Goal: Task Accomplishment & Management: Manage account settings

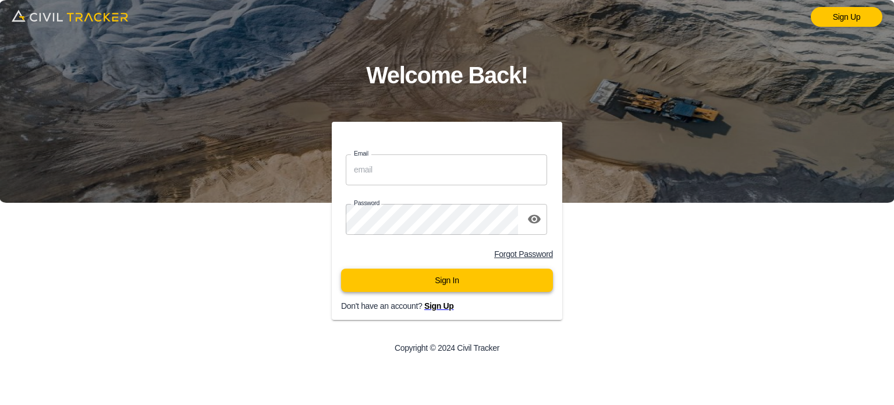
type input "[EMAIL_ADDRESS][DOMAIN_NAME]"
click at [460, 276] on button "Sign In" at bounding box center [447, 279] width 212 height 23
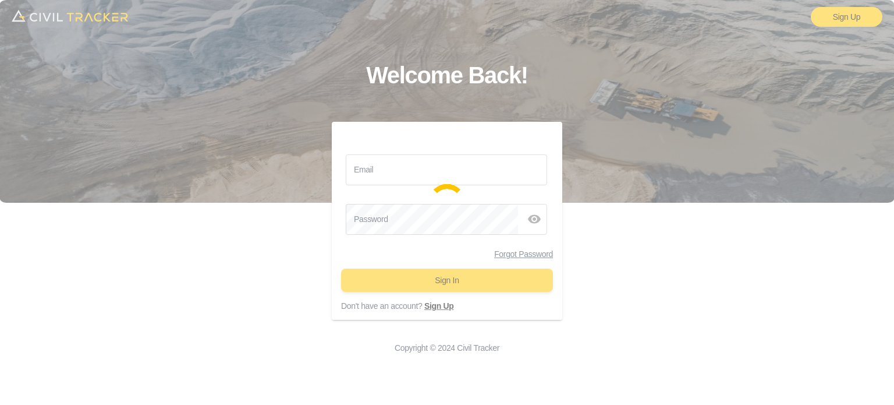
type input "[EMAIL_ADDRESS][DOMAIN_NAME]"
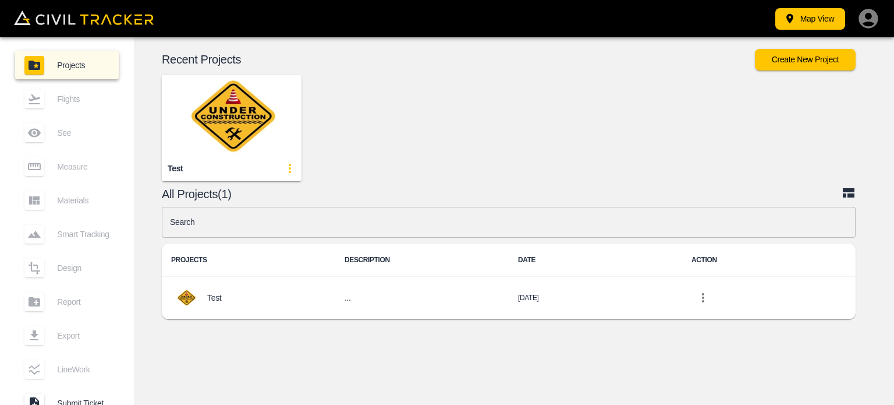
click at [249, 114] on img "button" at bounding box center [232, 116] width 140 height 82
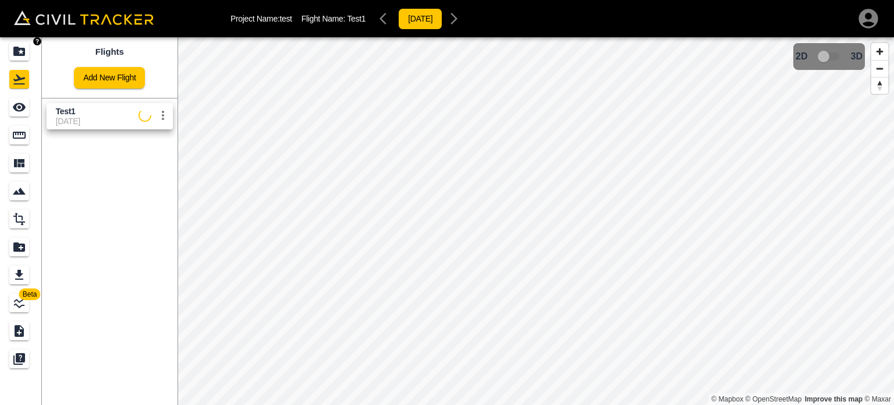
click at [16, 51] on icon "Projects" at bounding box center [19, 51] width 12 height 9
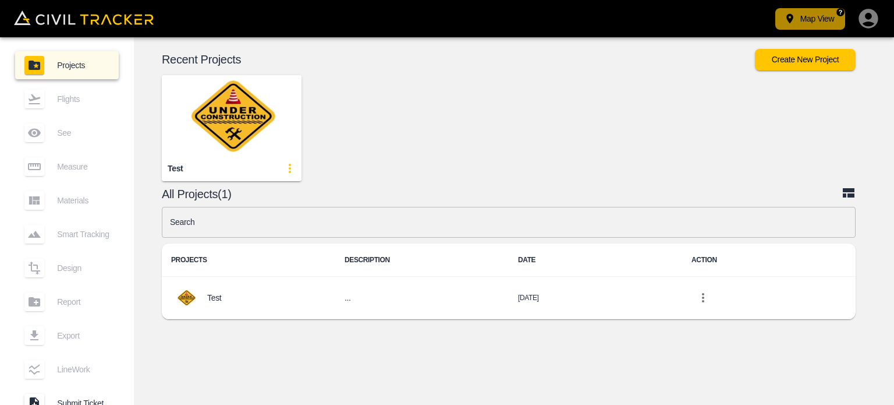
click at [832, 15] on button "Map View" at bounding box center [810, 19] width 70 height 22
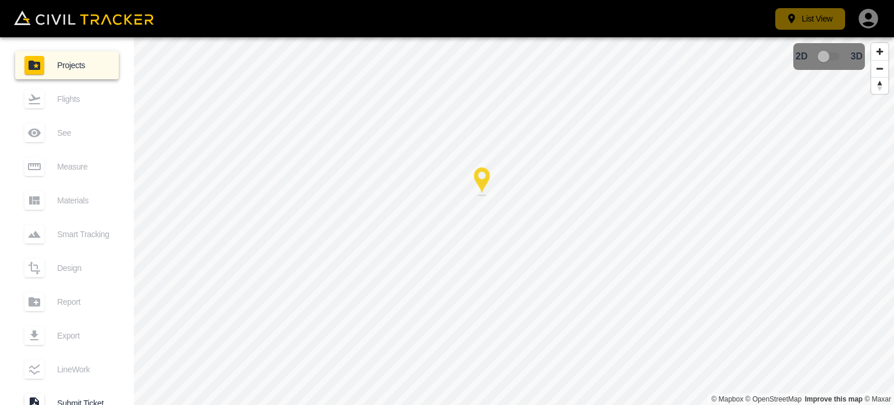
click at [832, 15] on button "List View" at bounding box center [810, 19] width 70 height 22
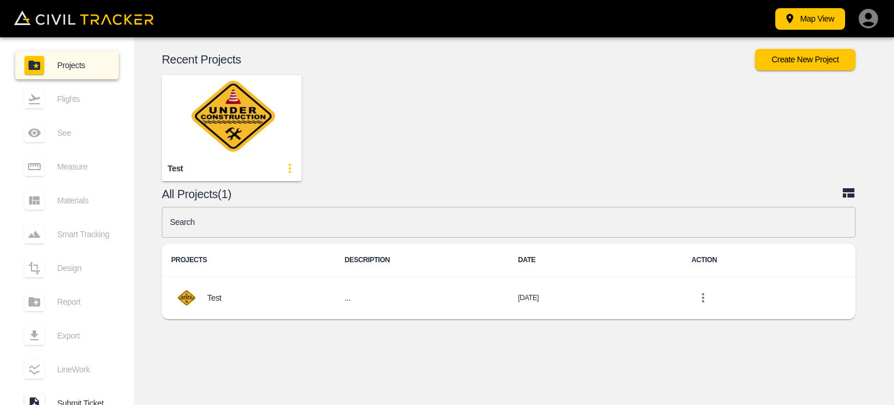
click at [873, 16] on icon "button" at bounding box center [868, 18] width 19 height 19
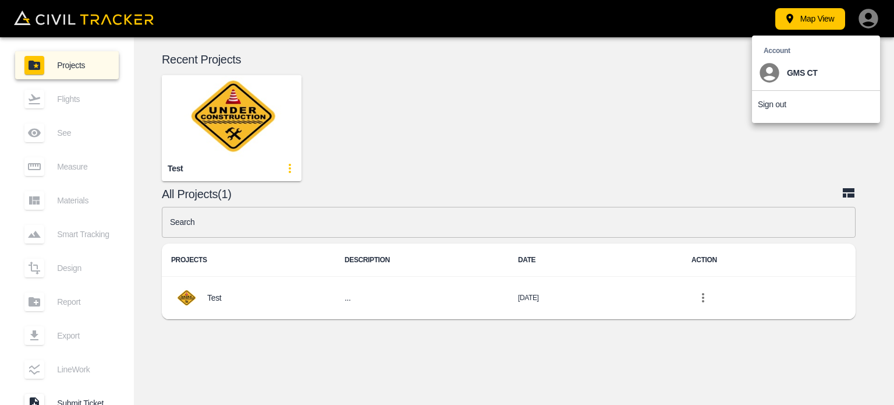
click at [797, 111] on li "Sign out" at bounding box center [816, 104] width 128 height 27
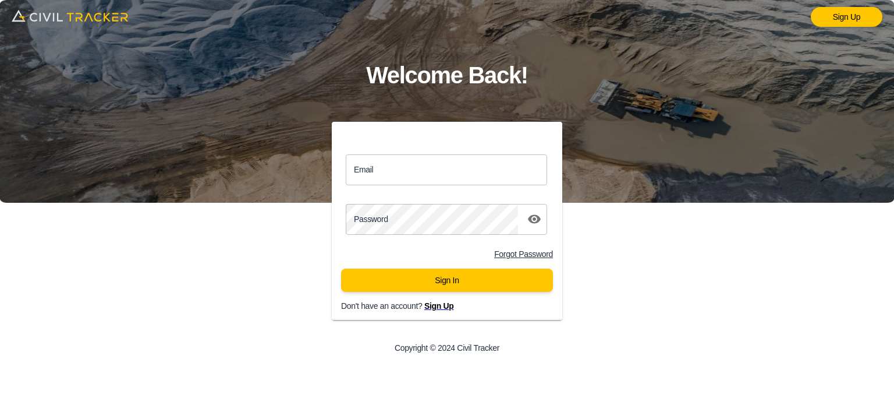
type input "[EMAIL_ADDRESS][DOMAIN_NAME]"
